Goal: Navigation & Orientation: Find specific page/section

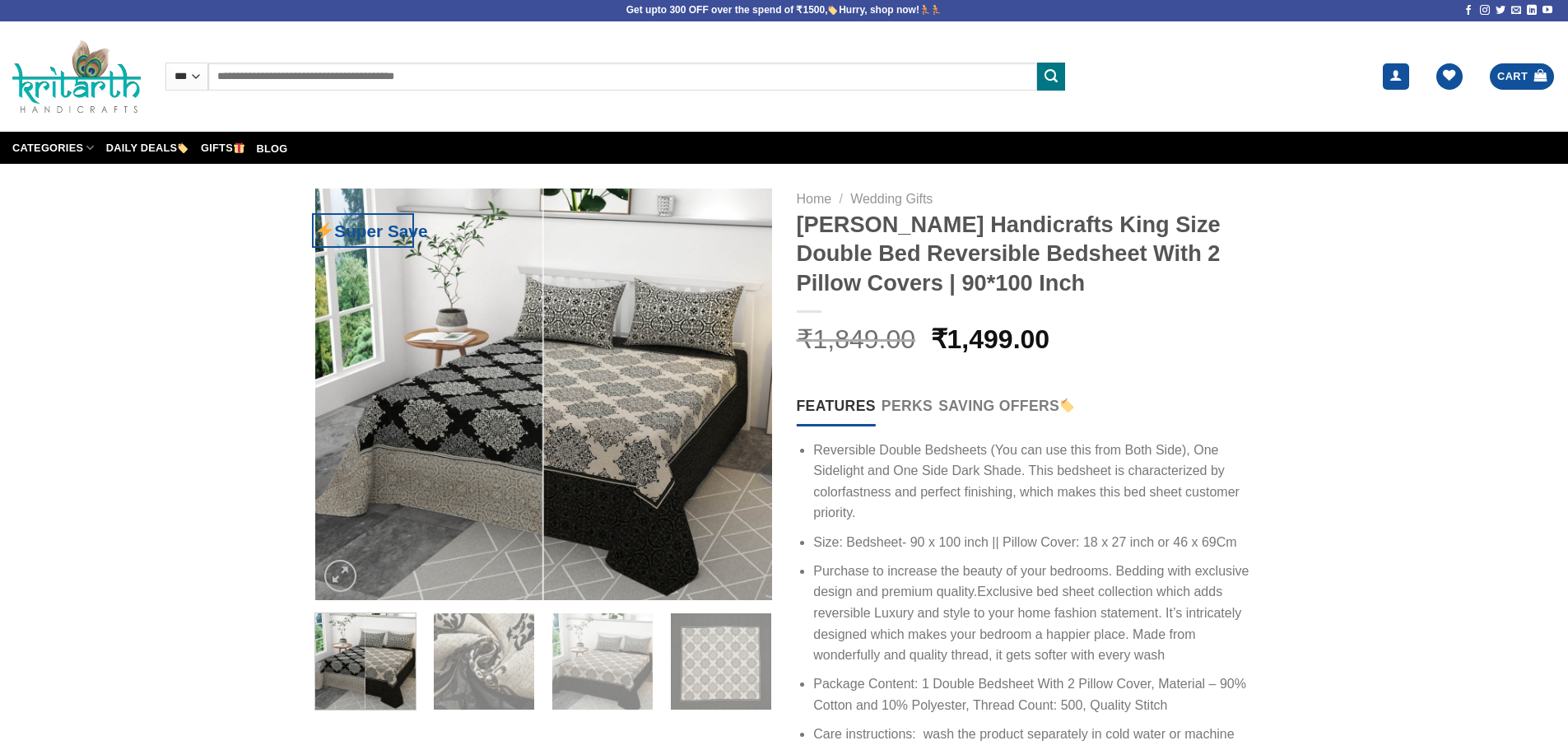
click at [105, 103] on img at bounding box center [77, 76] width 129 height 74
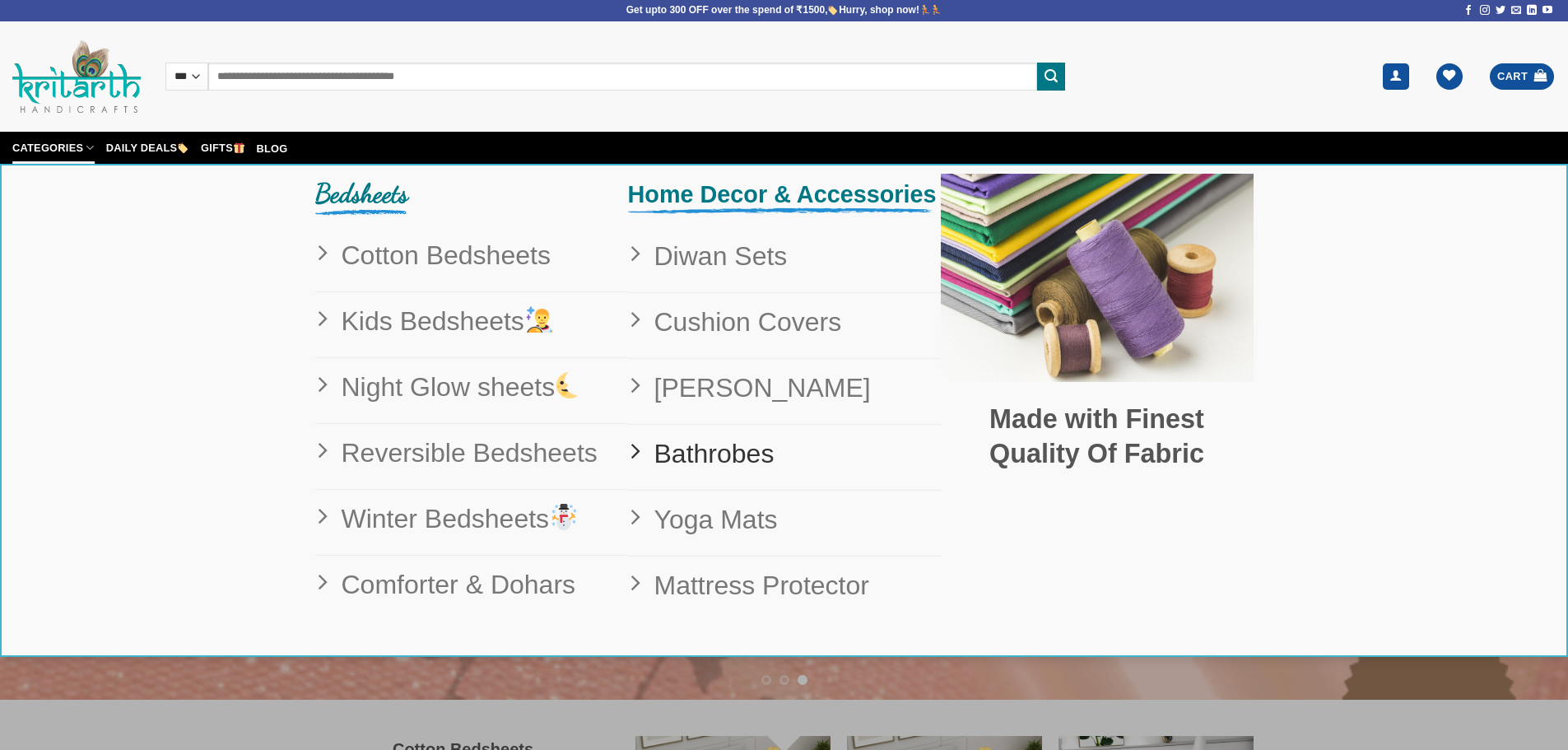
click at [730, 461] on span "Bathrobes" at bounding box center [708, 454] width 133 height 42
